Goal: Complete application form

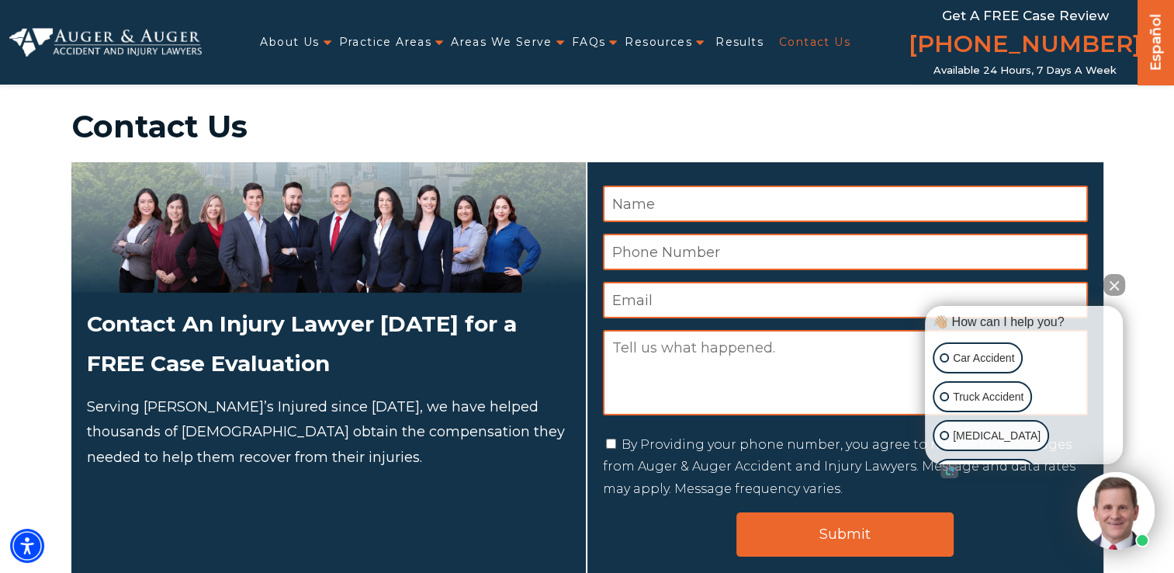
scroll to position [33, 0]
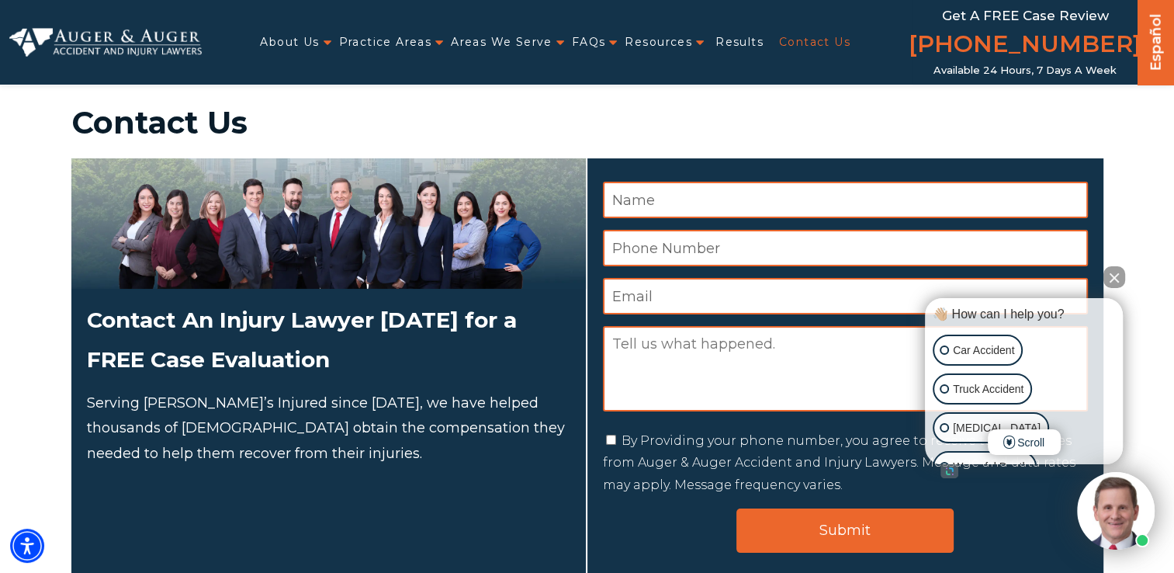
click at [1110, 275] on button "Close Intaker Chat Widget" at bounding box center [1115, 277] width 22 height 22
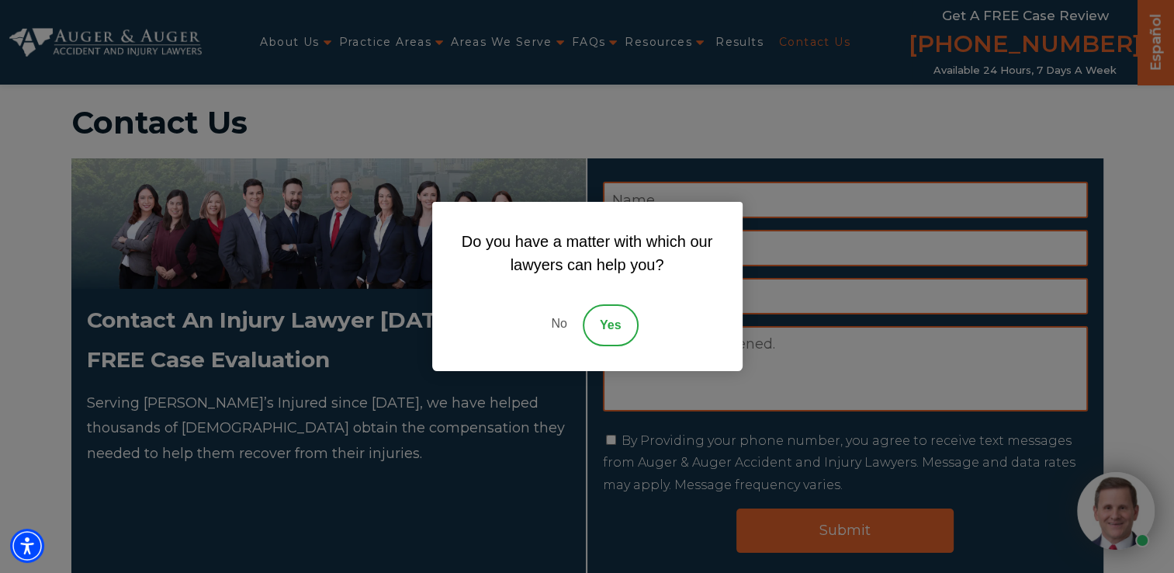
click at [560, 327] on link "No" at bounding box center [559, 325] width 47 height 42
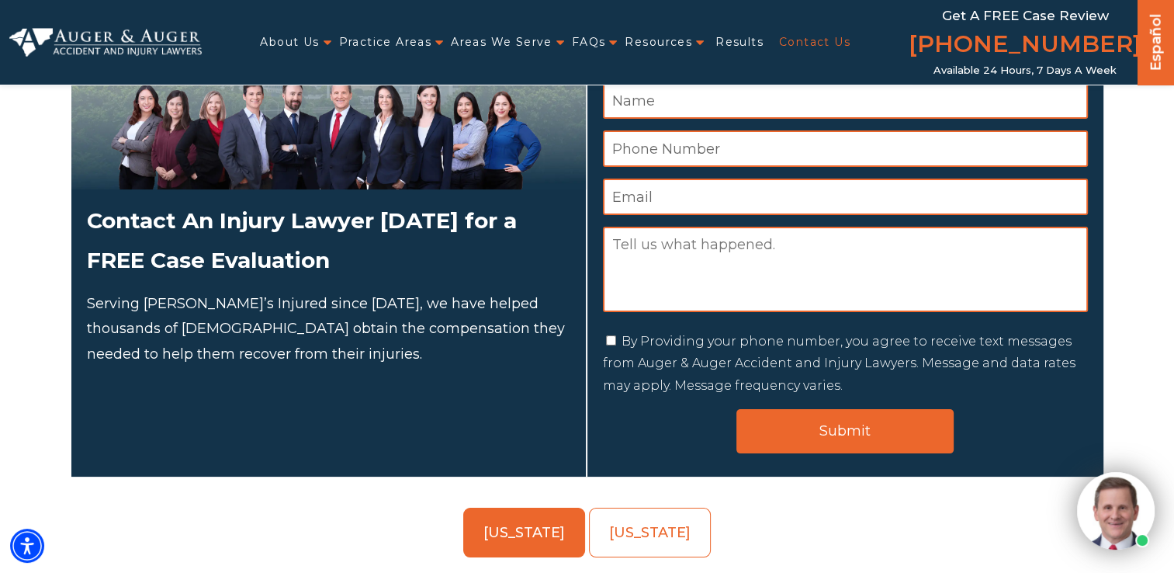
scroll to position [0, 0]
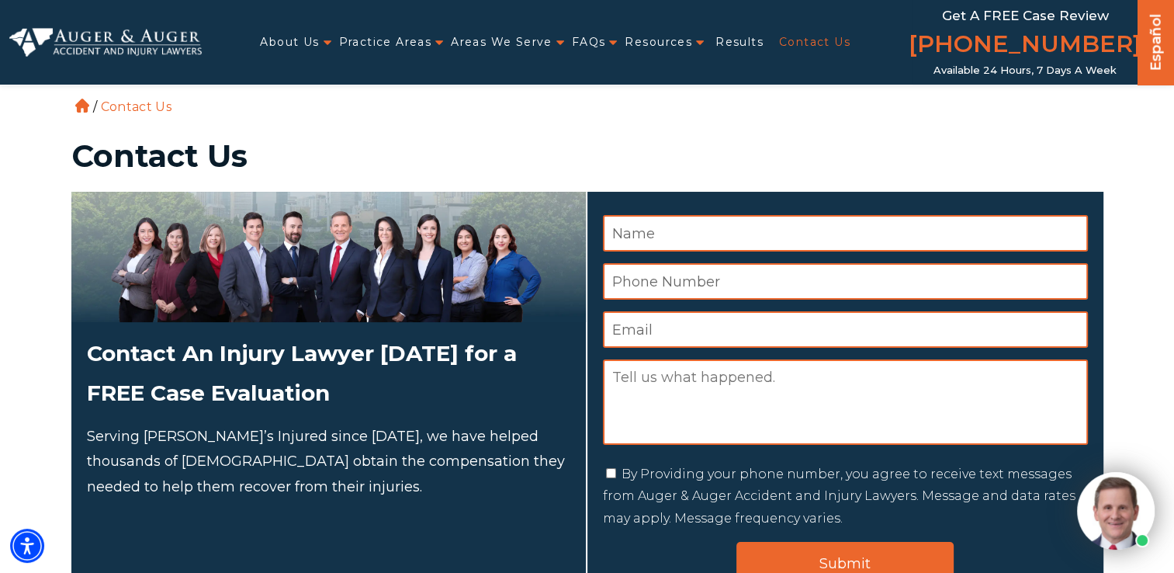
click at [674, 238] on input "Name *" at bounding box center [845, 233] width 485 height 36
type input "[PERSON_NAME]"
type input "2"
click at [702, 326] on input "Email *" at bounding box center [845, 329] width 485 height 36
type input "[EMAIL_ADDRESS][DOMAIN_NAME]"
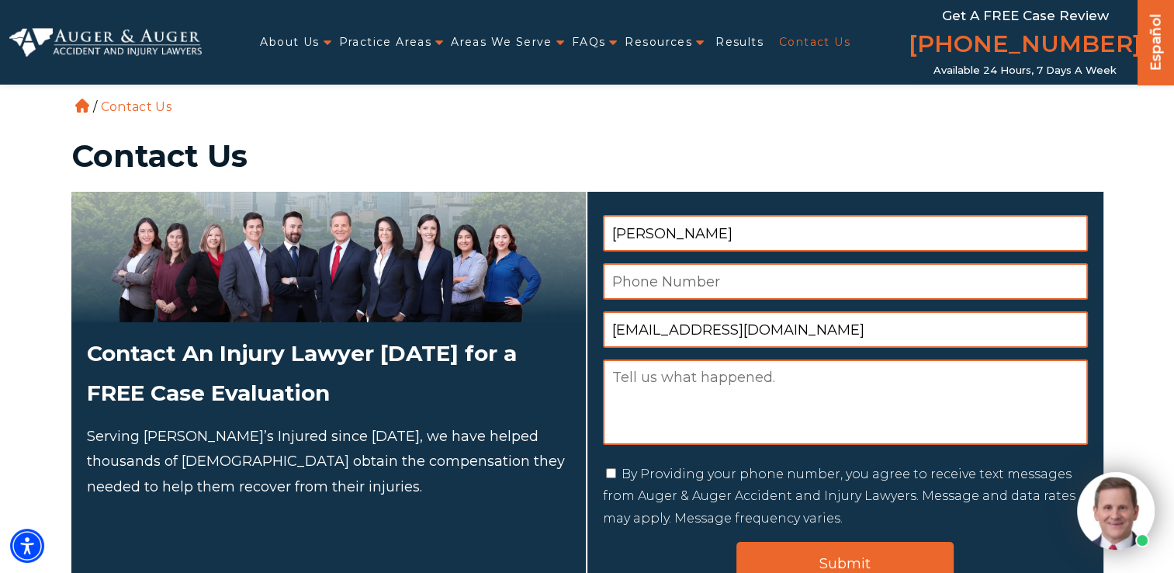
click at [723, 293] on input "Phone Number *" at bounding box center [845, 281] width 485 height 36
type input "2629955307"
click at [699, 414] on textarea "Message" at bounding box center [845, 401] width 485 height 85
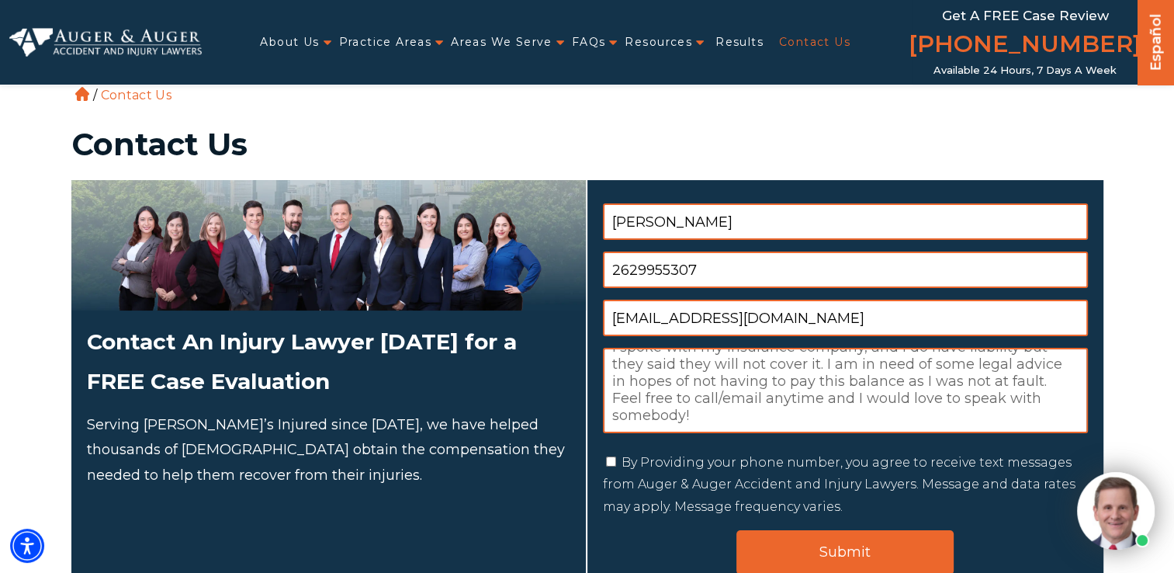
scroll to position [15, 0]
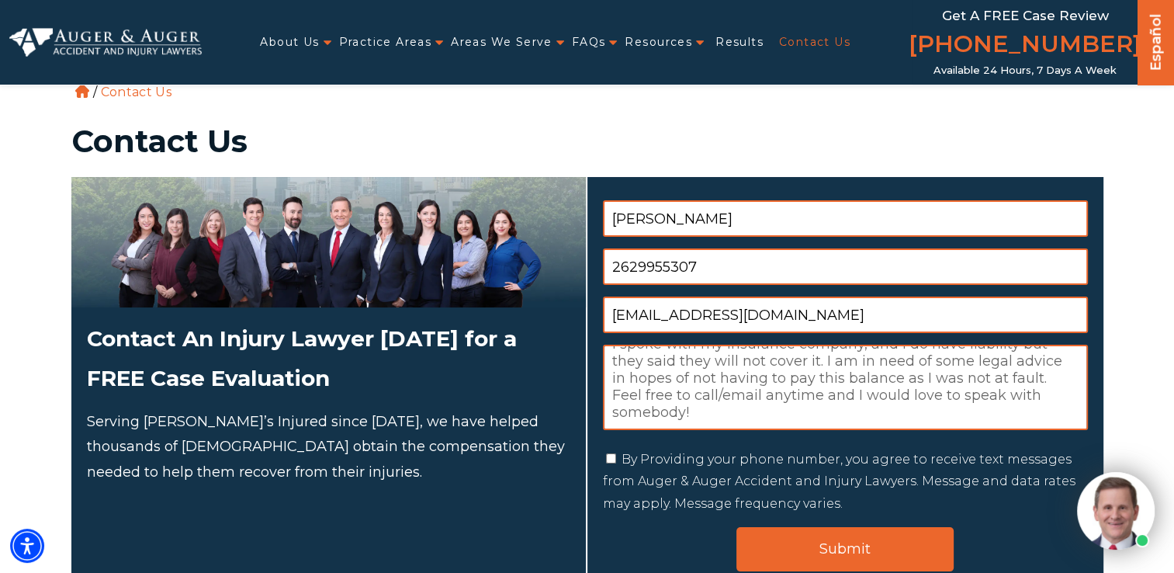
click at [688, 393] on textarea "Good afternoon, I am reaching out because I had got hit by a deer in my rental …" at bounding box center [845, 387] width 485 height 85
click at [775, 413] on textarea "Good afternoon, I am reaching out because I had got hit by a deer in my rental …" at bounding box center [845, 387] width 485 height 85
click at [834, 418] on textarea "Good afternoon, I am reaching out because I had got hit by a deer in my rental …" at bounding box center [845, 387] width 485 height 85
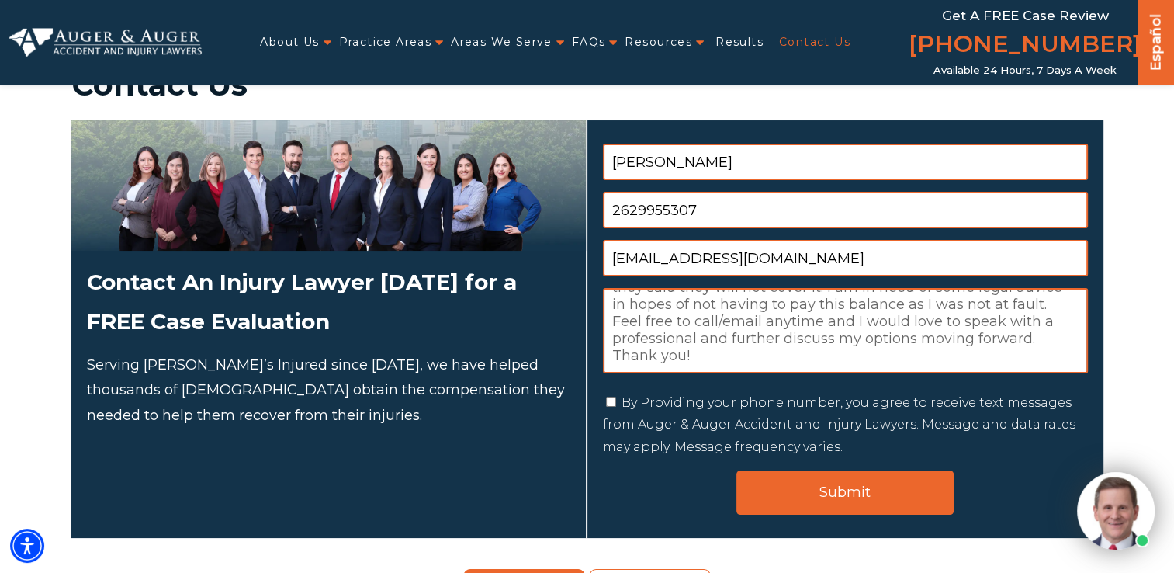
scroll to position [77, 0]
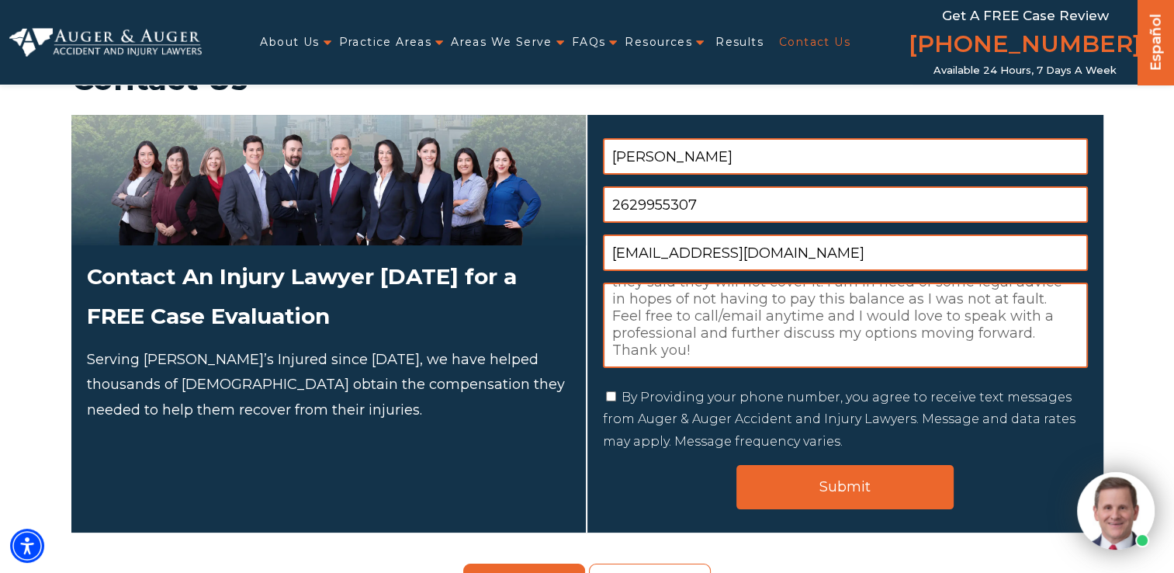
type textarea "Good afternoon, I am reaching out because I had got hit by a deer in my rental …"
click at [615, 393] on input "By Providing your phone number, you agree to receive text messages from Auger &…" at bounding box center [611, 396] width 10 height 10
checkbox input "true"
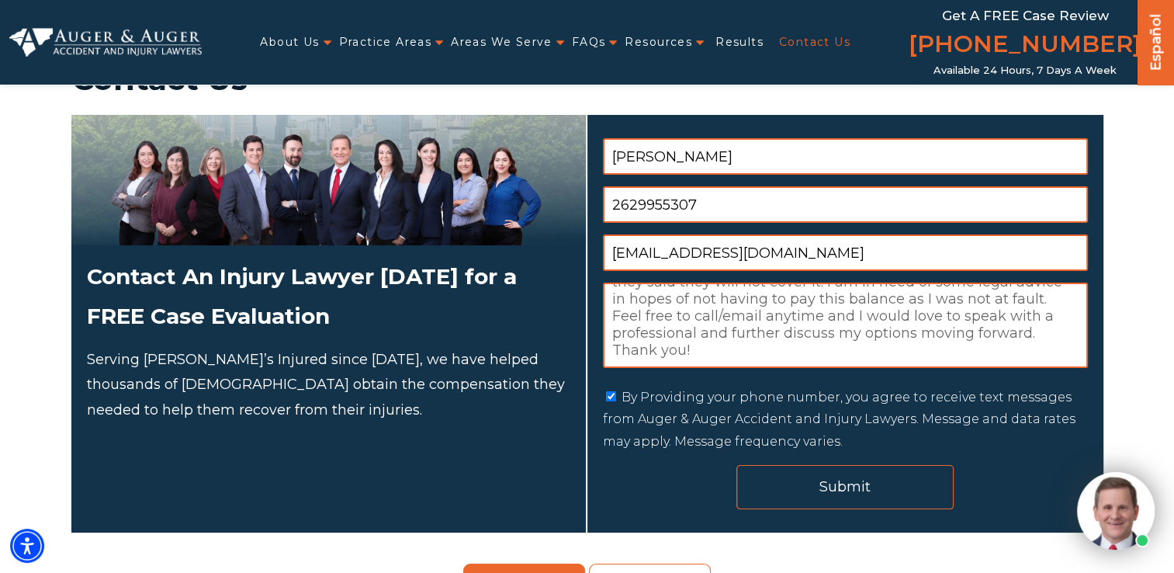
click at [844, 495] on input "Submit" at bounding box center [845, 487] width 217 height 44
click at [810, 488] on input "Submit" at bounding box center [845, 487] width 217 height 44
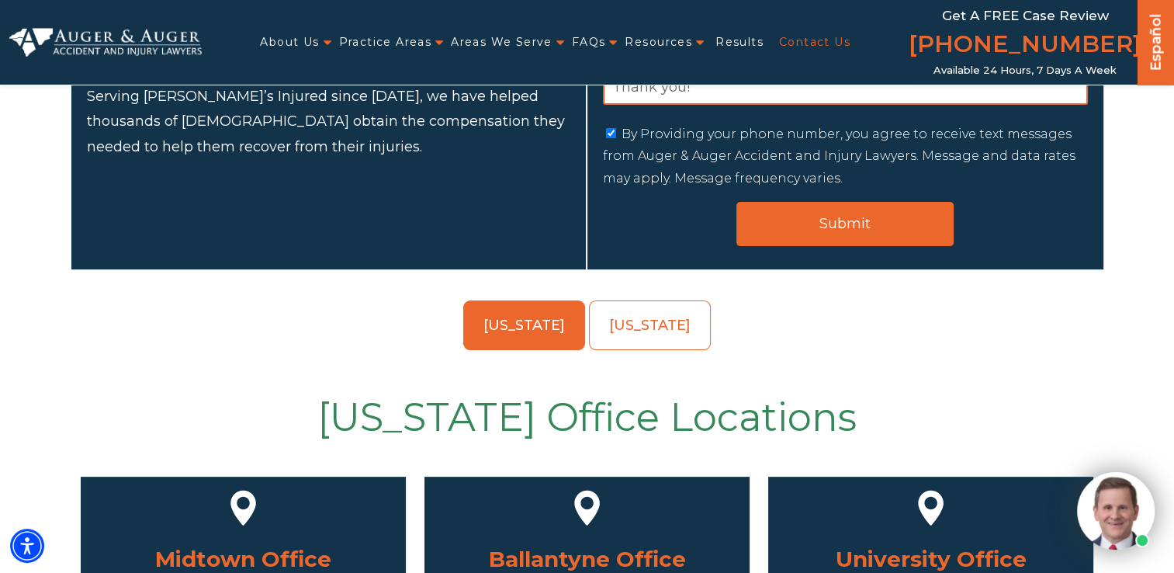
scroll to position [341, 0]
